Goal: Navigation & Orientation: Find specific page/section

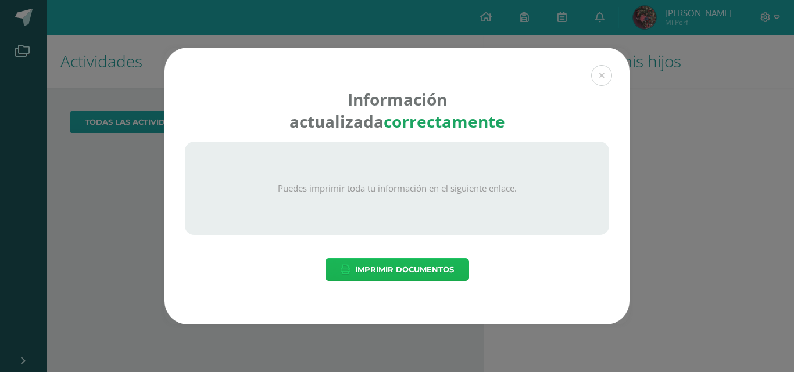
click at [437, 270] on span "Imprimir Documentos" at bounding box center [404, 269] width 99 height 21
click at [603, 71] on button at bounding box center [601, 75] width 21 height 21
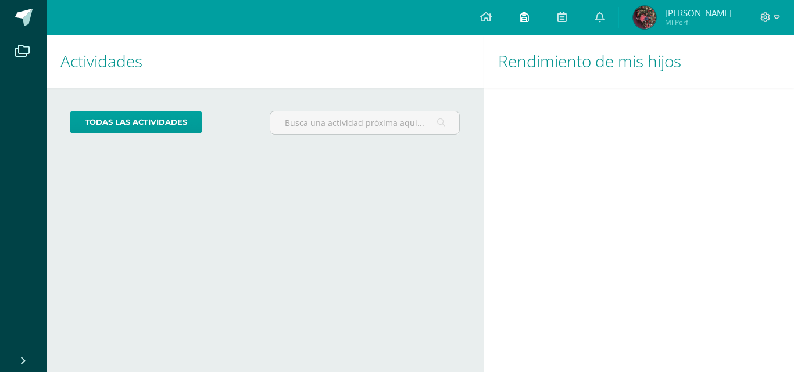
click at [515, 15] on link at bounding box center [523, 17] width 37 height 35
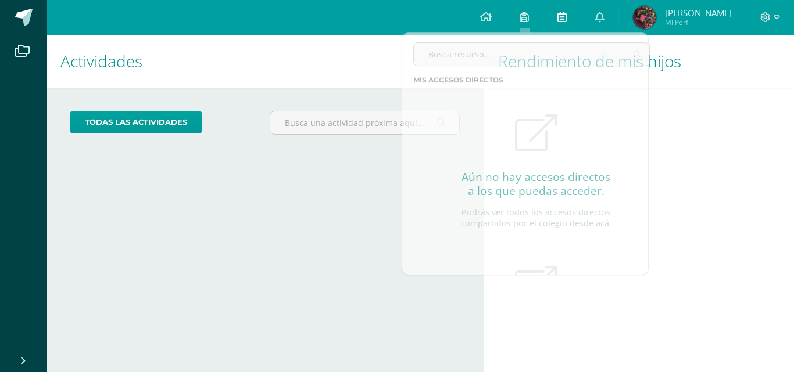
click at [557, 18] on link at bounding box center [561, 17] width 37 height 35
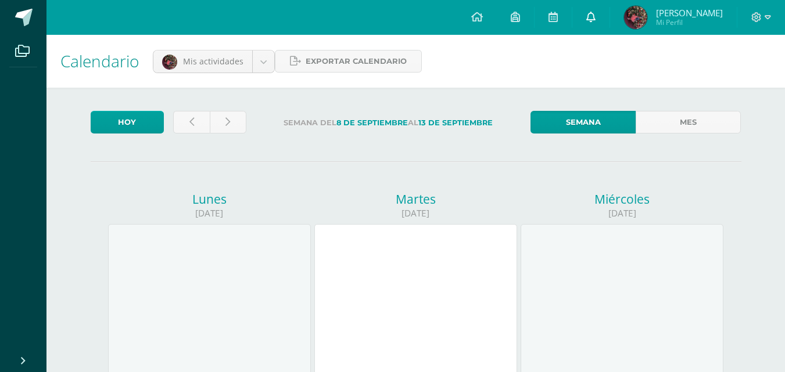
click at [590, 14] on icon at bounding box center [590, 17] width 9 height 10
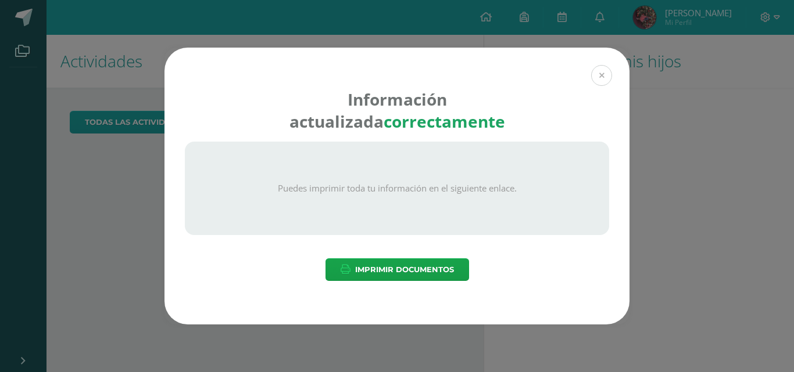
click at [608, 78] on button at bounding box center [601, 75] width 21 height 21
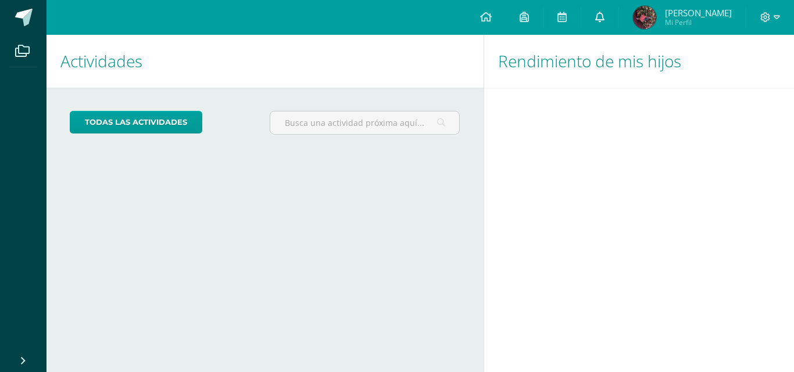
click at [602, 24] on link at bounding box center [599, 17] width 37 height 35
